Goal: Information Seeking & Learning: Learn about a topic

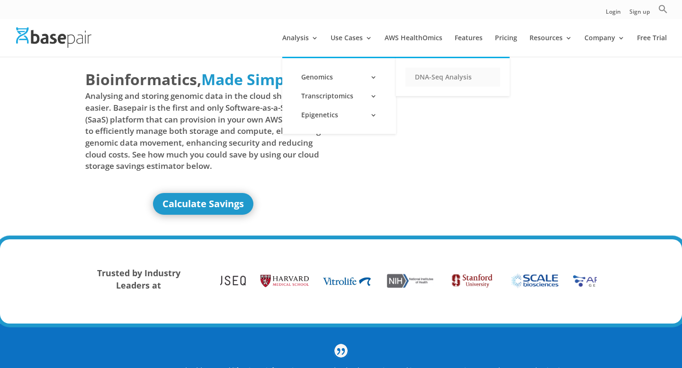
click at [459, 77] on link "DNA-Seq Analysis" at bounding box center [452, 77] width 95 height 19
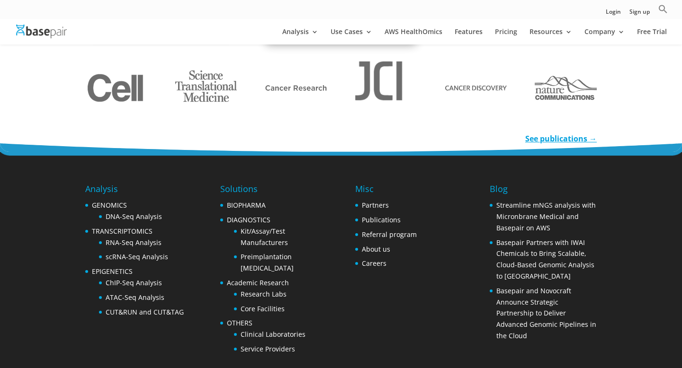
scroll to position [1499, 0]
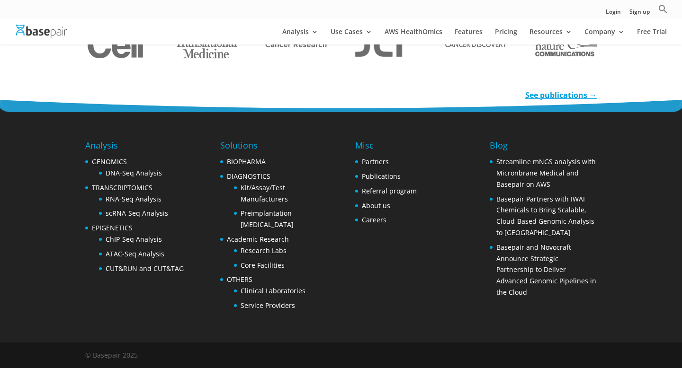
click at [39, 32] on img at bounding box center [41, 32] width 51 height 14
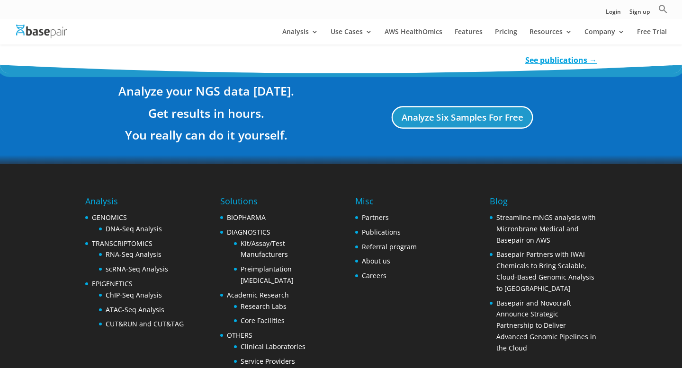
scroll to position [1826, 0]
